Goal: Entertainment & Leisure: Browse casually

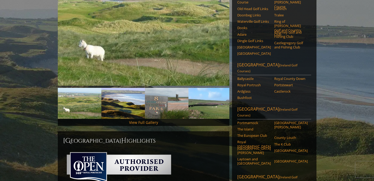
scroll to position [108, 0]
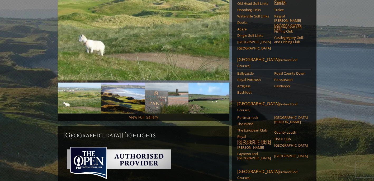
click at [142, 114] on link "View Full Gallery" at bounding box center [143, 116] width 29 height 5
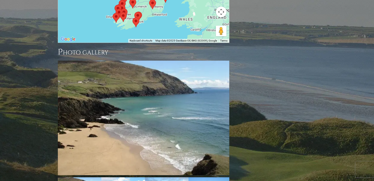
scroll to position [573, 0]
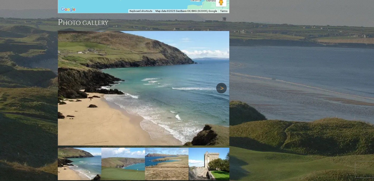
click at [221, 83] on link "Next" at bounding box center [221, 88] width 11 height 11
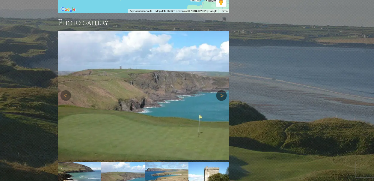
click at [221, 56] on img at bounding box center [144, 95] width 172 height 129
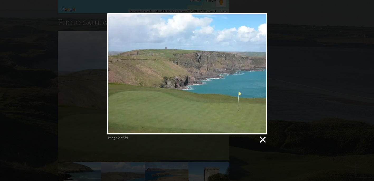
click at [263, 141] on link at bounding box center [262, 139] width 8 height 8
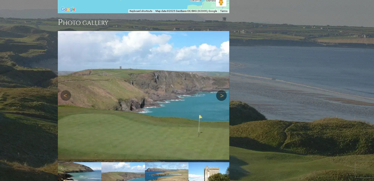
click at [220, 90] on link "Next" at bounding box center [221, 95] width 11 height 11
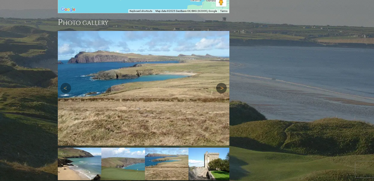
click at [223, 83] on link "Next" at bounding box center [221, 88] width 11 height 11
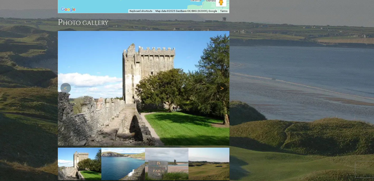
click at [223, 83] on link "Next" at bounding box center [221, 88] width 11 height 11
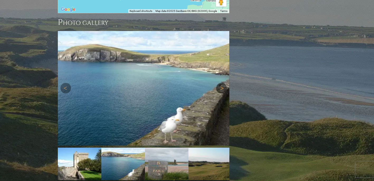
click at [223, 83] on link "Next" at bounding box center [221, 88] width 11 height 11
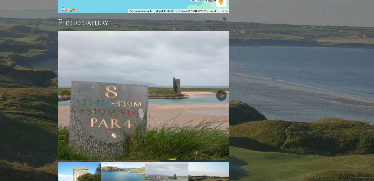
click at [221, 90] on link "Next" at bounding box center [221, 95] width 11 height 11
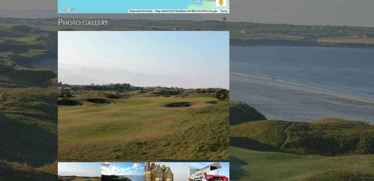
click at [221, 90] on link "Next" at bounding box center [221, 95] width 11 height 11
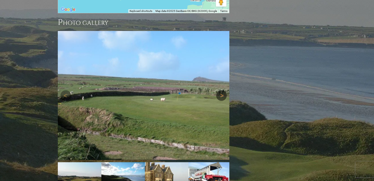
click at [221, 90] on link "Next" at bounding box center [221, 95] width 11 height 11
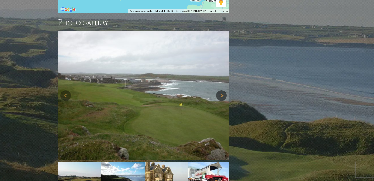
click at [221, 90] on link "Next" at bounding box center [221, 95] width 11 height 11
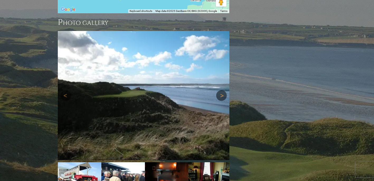
click at [221, 90] on link "Next" at bounding box center [221, 95] width 11 height 11
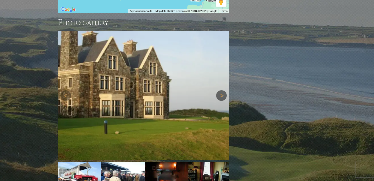
click at [221, 90] on link "Next" at bounding box center [221, 95] width 11 height 11
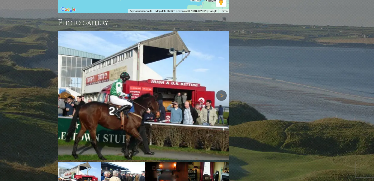
click at [221, 90] on link "Next" at bounding box center [221, 95] width 11 height 11
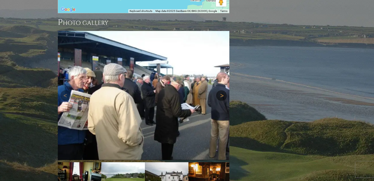
click at [221, 90] on link "Next" at bounding box center [221, 95] width 11 height 11
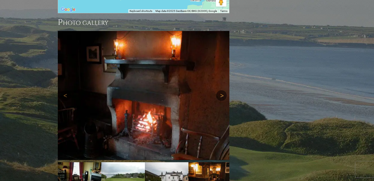
click at [221, 90] on link "Next" at bounding box center [221, 95] width 11 height 11
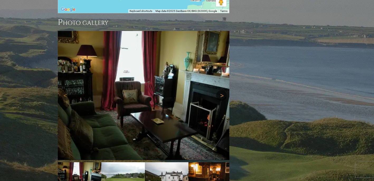
click at [221, 90] on link "Next" at bounding box center [221, 95] width 11 height 11
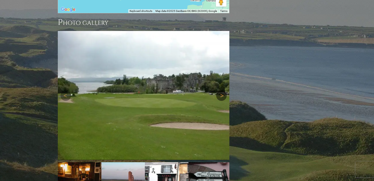
click at [221, 90] on link "Next" at bounding box center [221, 95] width 11 height 11
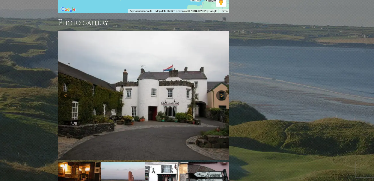
click at [221, 90] on link "Next" at bounding box center [221, 95] width 11 height 11
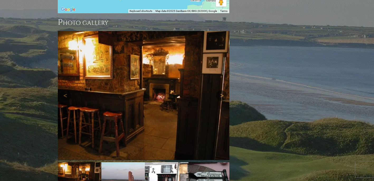
click at [221, 90] on link "Next" at bounding box center [221, 95] width 11 height 11
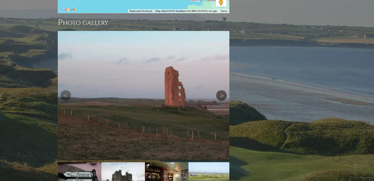
click at [221, 90] on link "Next" at bounding box center [221, 95] width 11 height 11
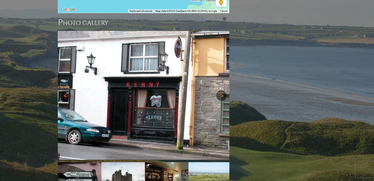
click at [221, 90] on link "Next" at bounding box center [221, 95] width 11 height 11
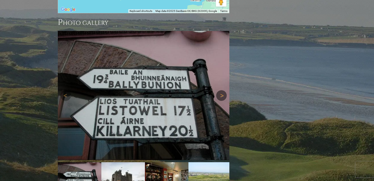
click at [221, 90] on link "Next" at bounding box center [221, 95] width 11 height 11
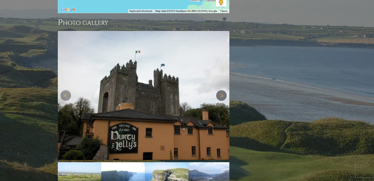
click at [221, 90] on link "Next" at bounding box center [221, 95] width 11 height 11
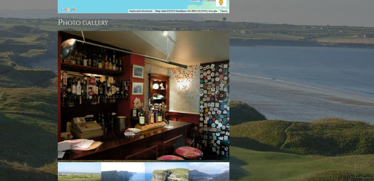
click at [221, 90] on link "Next" at bounding box center [221, 95] width 11 height 11
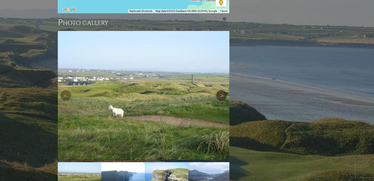
click at [221, 90] on link "Next" at bounding box center [221, 95] width 11 height 11
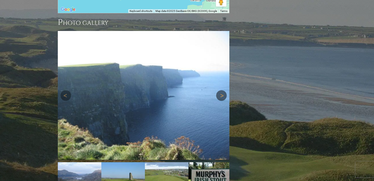
click at [221, 90] on link "Next" at bounding box center [221, 95] width 11 height 11
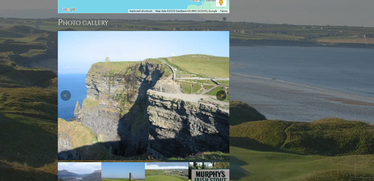
click at [221, 90] on link "Next" at bounding box center [221, 95] width 11 height 11
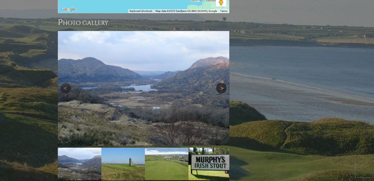
click at [221, 83] on link "Next" at bounding box center [221, 88] width 11 height 11
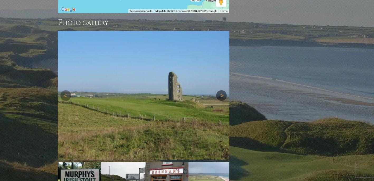
click at [221, 90] on link "Next" at bounding box center [221, 95] width 11 height 11
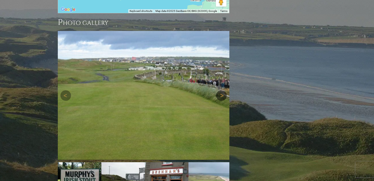
click at [221, 90] on link "Next" at bounding box center [221, 95] width 11 height 11
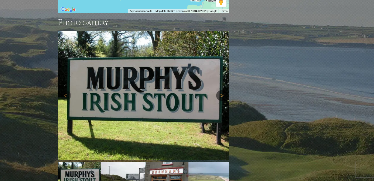
click at [221, 90] on link "Next" at bounding box center [221, 95] width 11 height 11
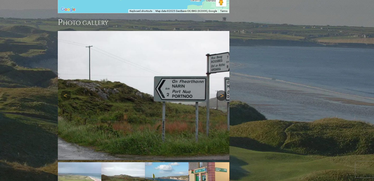
click at [221, 90] on link "Next" at bounding box center [221, 95] width 11 height 11
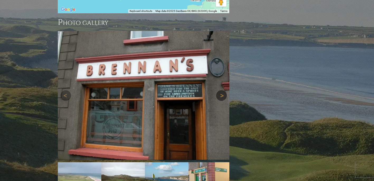
click at [221, 90] on link "Next" at bounding box center [221, 95] width 11 height 11
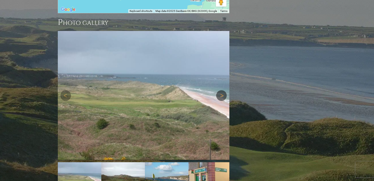
click at [221, 90] on link "Next" at bounding box center [221, 95] width 11 height 11
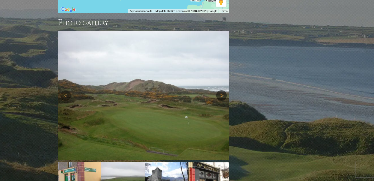
click at [221, 90] on link "Next" at bounding box center [221, 95] width 11 height 11
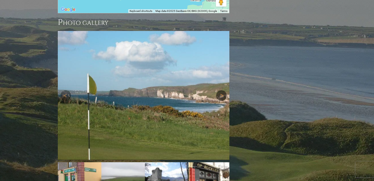
click at [221, 90] on link "Next" at bounding box center [221, 95] width 11 height 11
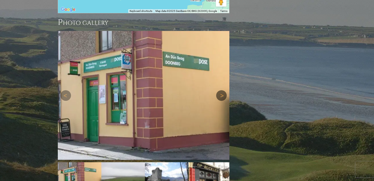
click at [221, 90] on link "Next" at bounding box center [221, 95] width 11 height 11
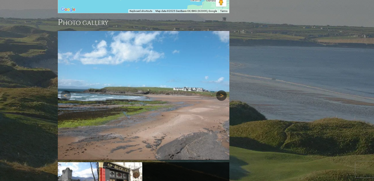
click at [221, 90] on link "Next" at bounding box center [221, 95] width 11 height 11
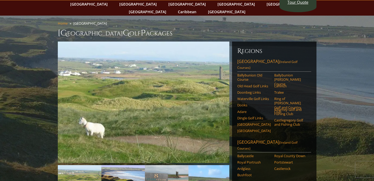
scroll to position [0, 0]
